Goal: Task Accomplishment & Management: Complete application form

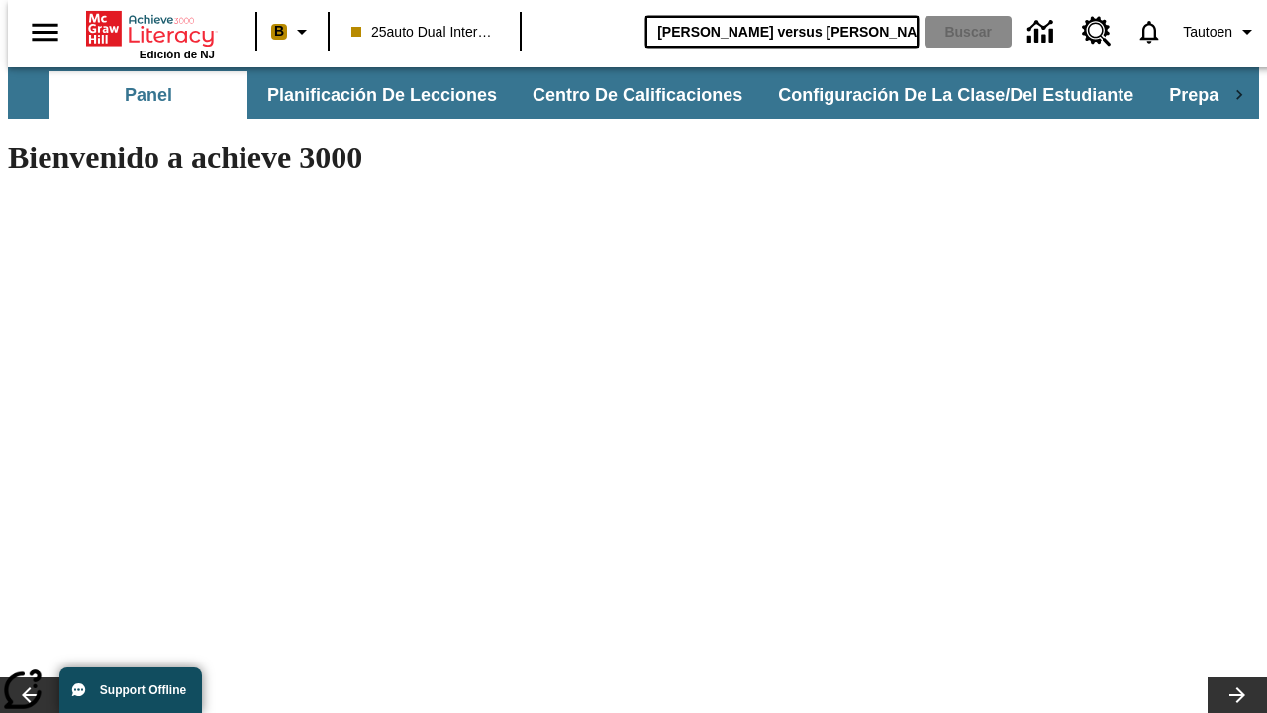
type input "[PERSON_NAME] versus [PERSON_NAME]"
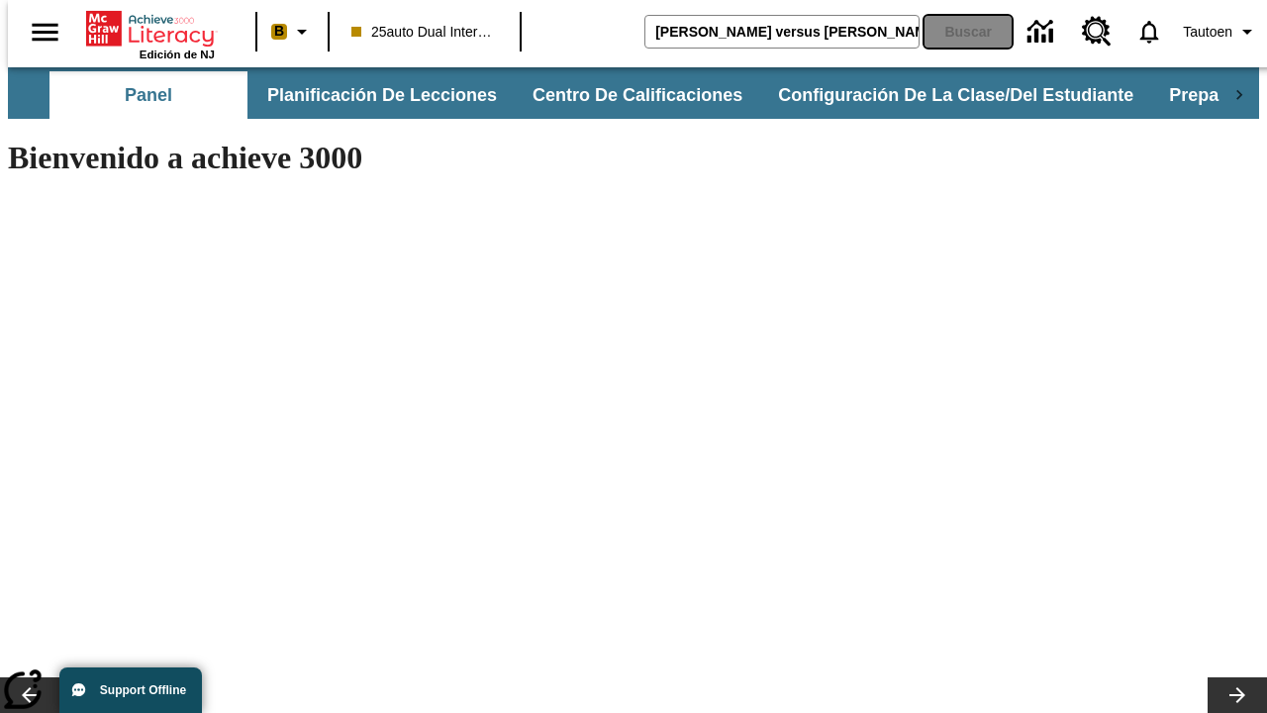
click at [955, 32] on button "Buscar" at bounding box center [968, 32] width 87 height 32
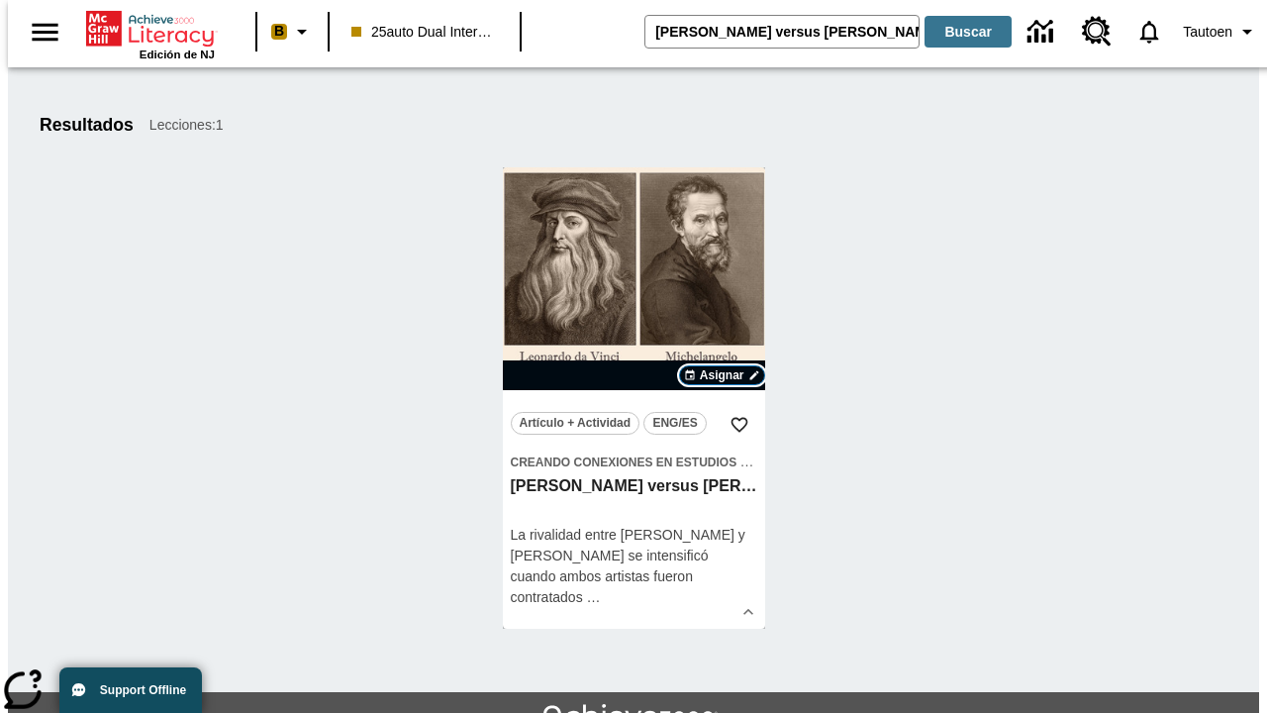
click at [722, 375] on span "Asignar" at bounding box center [722, 375] width 45 height 18
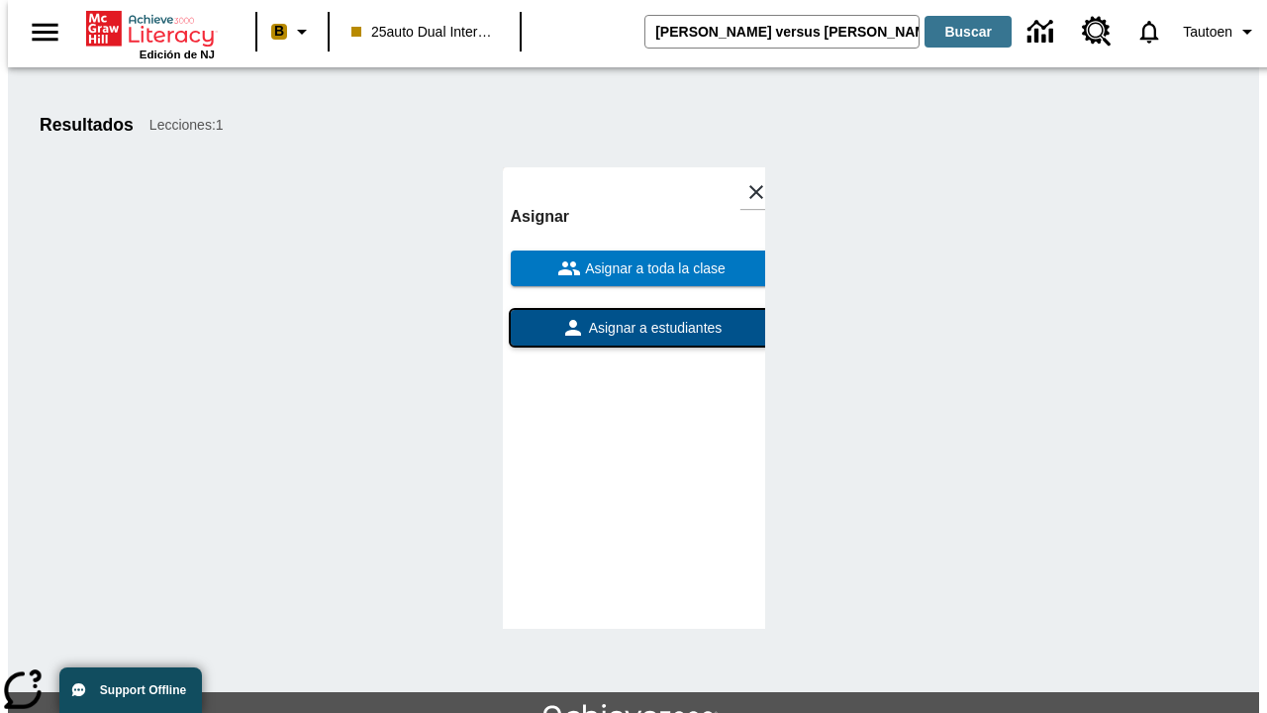
click at [634, 318] on span "Asignar a estudiantes" at bounding box center [654, 328] width 138 height 21
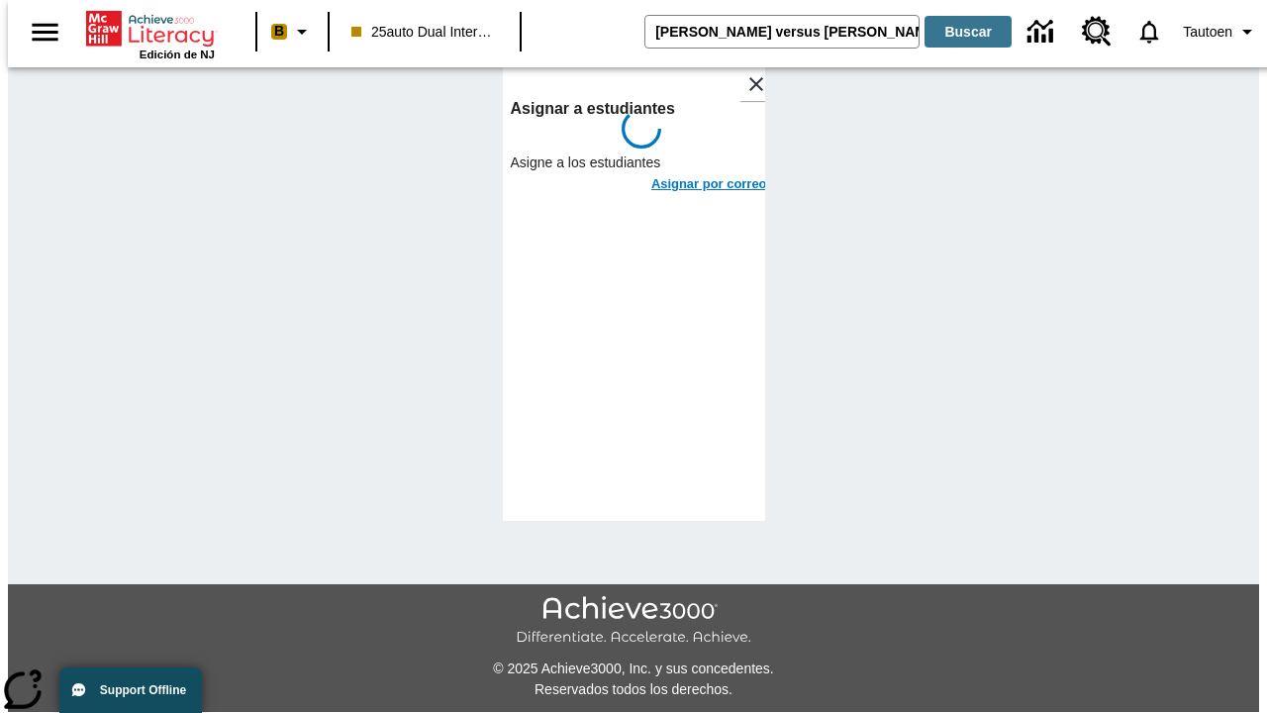
click at [691, 173] on h6 "Asignar por correo" at bounding box center [710, 184] width 116 height 23
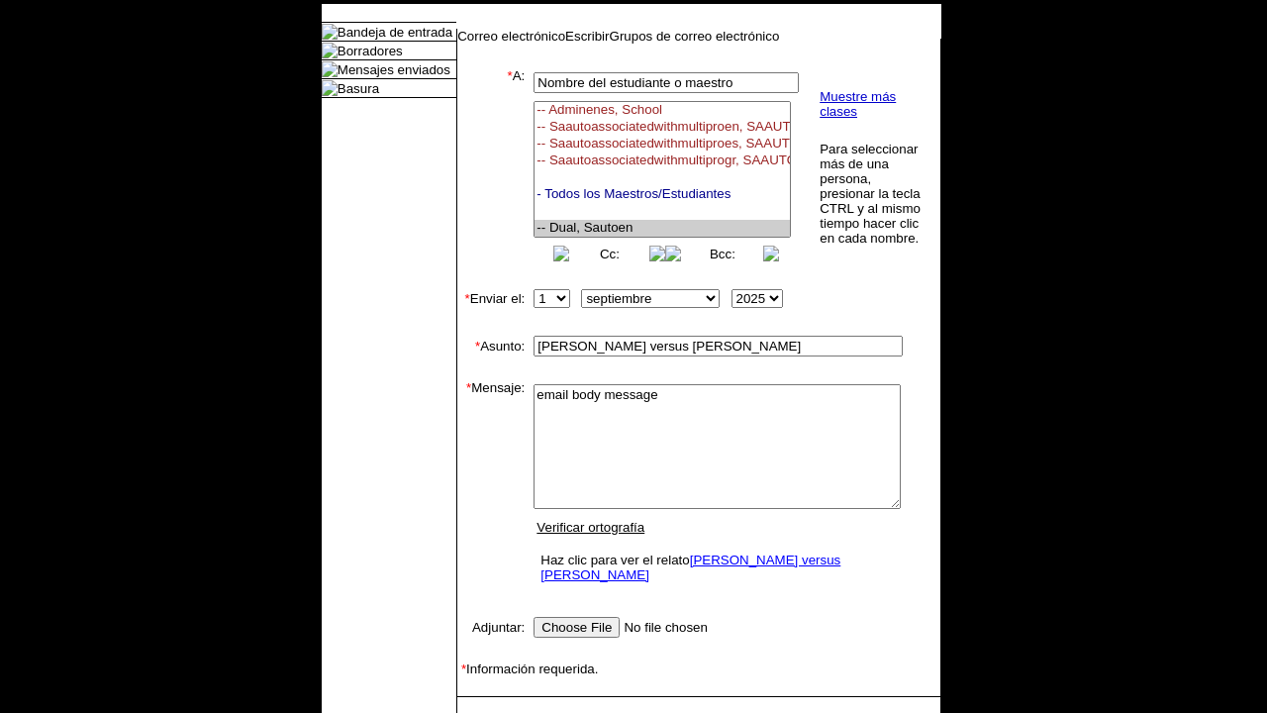
select select "U,21476361,1"
type textarea "email body message"
click at [479, 712] on link "Enviar" at bounding box center [489, 727] width 38 height 15
